Goal: Information Seeking & Learning: Find specific fact

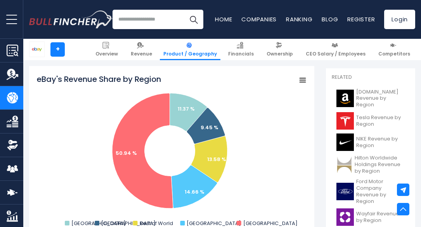
scroll to position [195, 0]
click at [186, 119] on icon "eBay's Revenue Share by Region" at bounding box center [188, 112] width 37 height 38
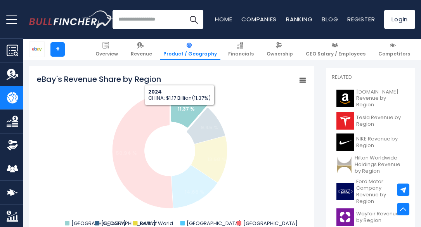
drag, startPoint x: 0, startPoint y: 0, endPoint x: 176, endPoint y: 106, distance: 205.7
click at [176, 106] on icon "eBay's Revenue Share by Region" at bounding box center [189, 109] width 37 height 38
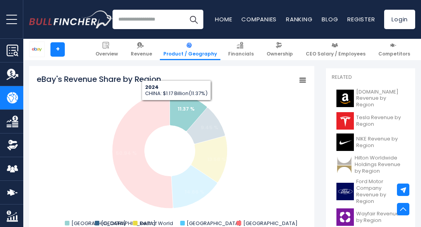
drag, startPoint x: 176, startPoint y: 106, endPoint x: 207, endPoint y: 116, distance: 32.0
click at [207, 116] on icon "eBay's Revenue Share by Region" at bounding box center [206, 126] width 38 height 36
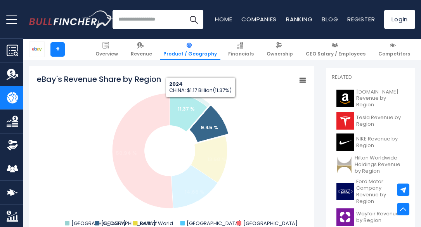
drag, startPoint x: 207, startPoint y: 116, endPoint x: 202, endPoint y: 102, distance: 14.1
click at [202, 102] on g "eBay's Revenue Share by Region" at bounding box center [170, 148] width 116 height 119
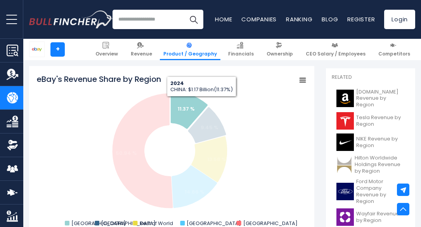
drag, startPoint x: 202, startPoint y: 102, endPoint x: 214, endPoint y: 121, distance: 22.4
click at [214, 121] on icon "eBay's Revenue Share by Region" at bounding box center [207, 125] width 38 height 36
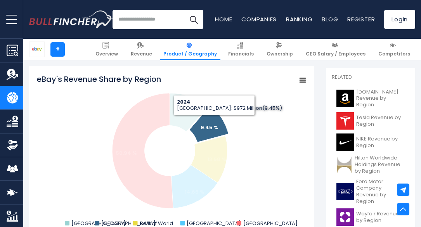
click at [202, 164] on icon "eBay's Revenue Share by Region" at bounding box center [209, 159] width 36 height 46
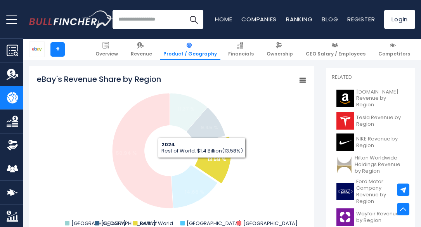
drag, startPoint x: 214, startPoint y: 121, endPoint x: 193, endPoint y: 184, distance: 66.4
click at [193, 184] on icon "eBay's Revenue Share by Region" at bounding box center [194, 186] width 46 height 43
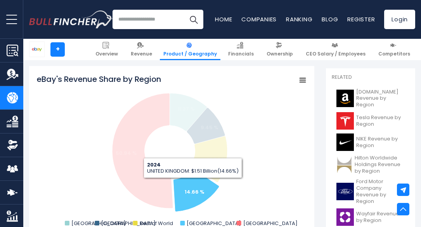
drag, startPoint x: 193, startPoint y: 184, endPoint x: 171, endPoint y: 118, distance: 69.1
click at [171, 118] on icon "eBay's Revenue Share by Region" at bounding box center [188, 112] width 37 height 38
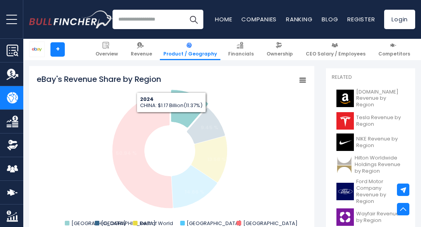
click at [137, 142] on icon "eBay's Revenue Share by Region" at bounding box center [142, 150] width 61 height 115
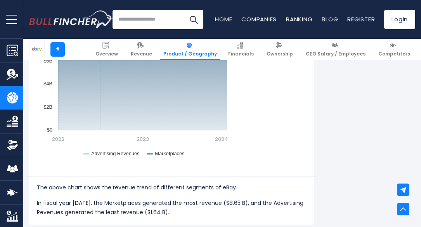
scroll to position [726, 0]
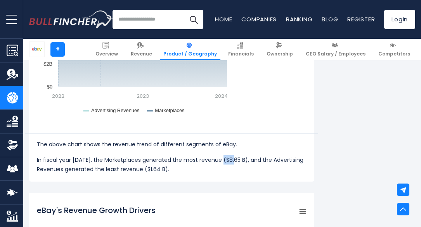
drag, startPoint x: 0, startPoint y: 0, endPoint x: 232, endPoint y: 158, distance: 280.8
click at [232, 158] on p "In fiscal year [DATE], the Marketplaces generated the most revenue ($8.65 B), a…" at bounding box center [172, 164] width 270 height 19
copy p "8.65"
